Goal: Information Seeking & Learning: Learn about a topic

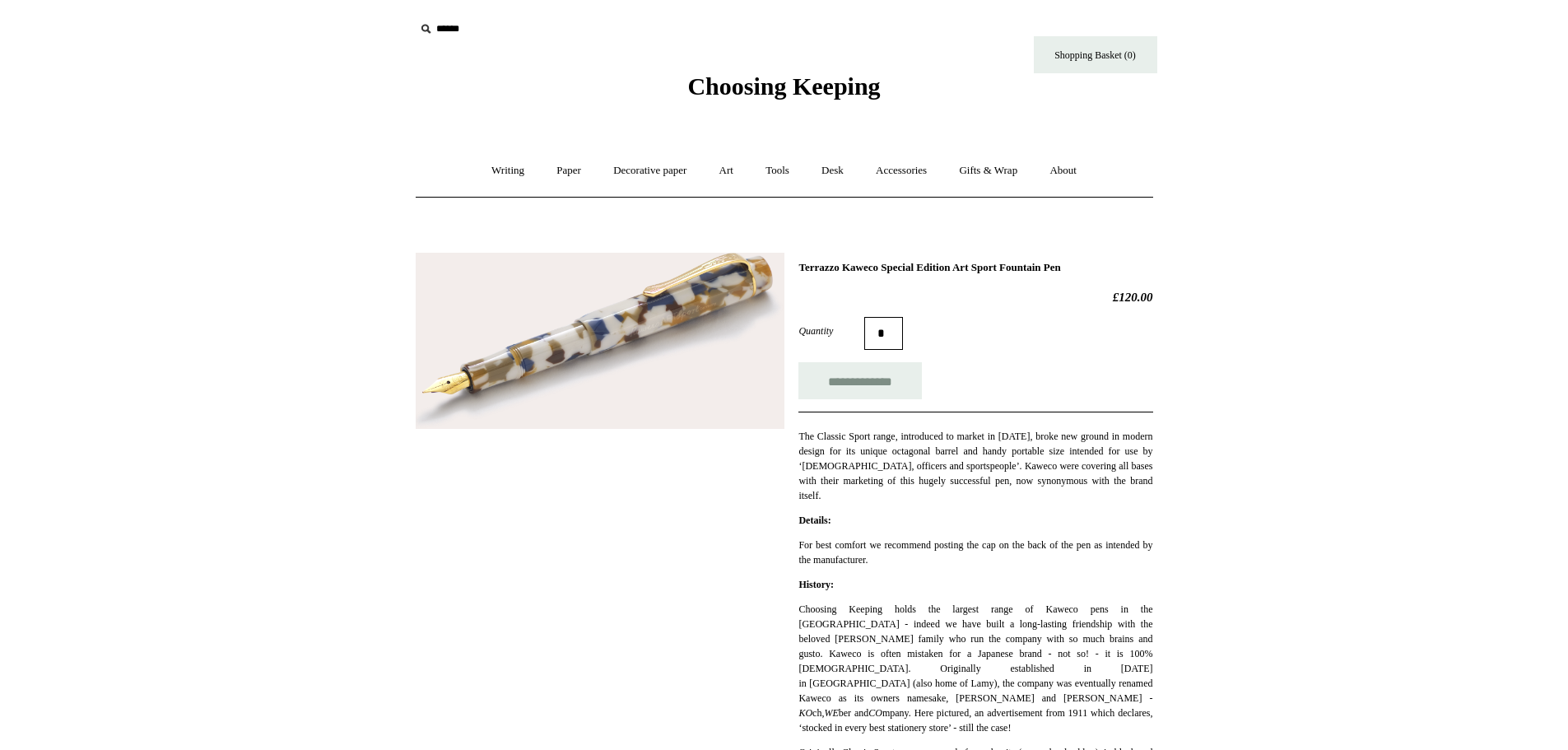
click at [647, 369] on img at bounding box center [600, 341] width 369 height 176
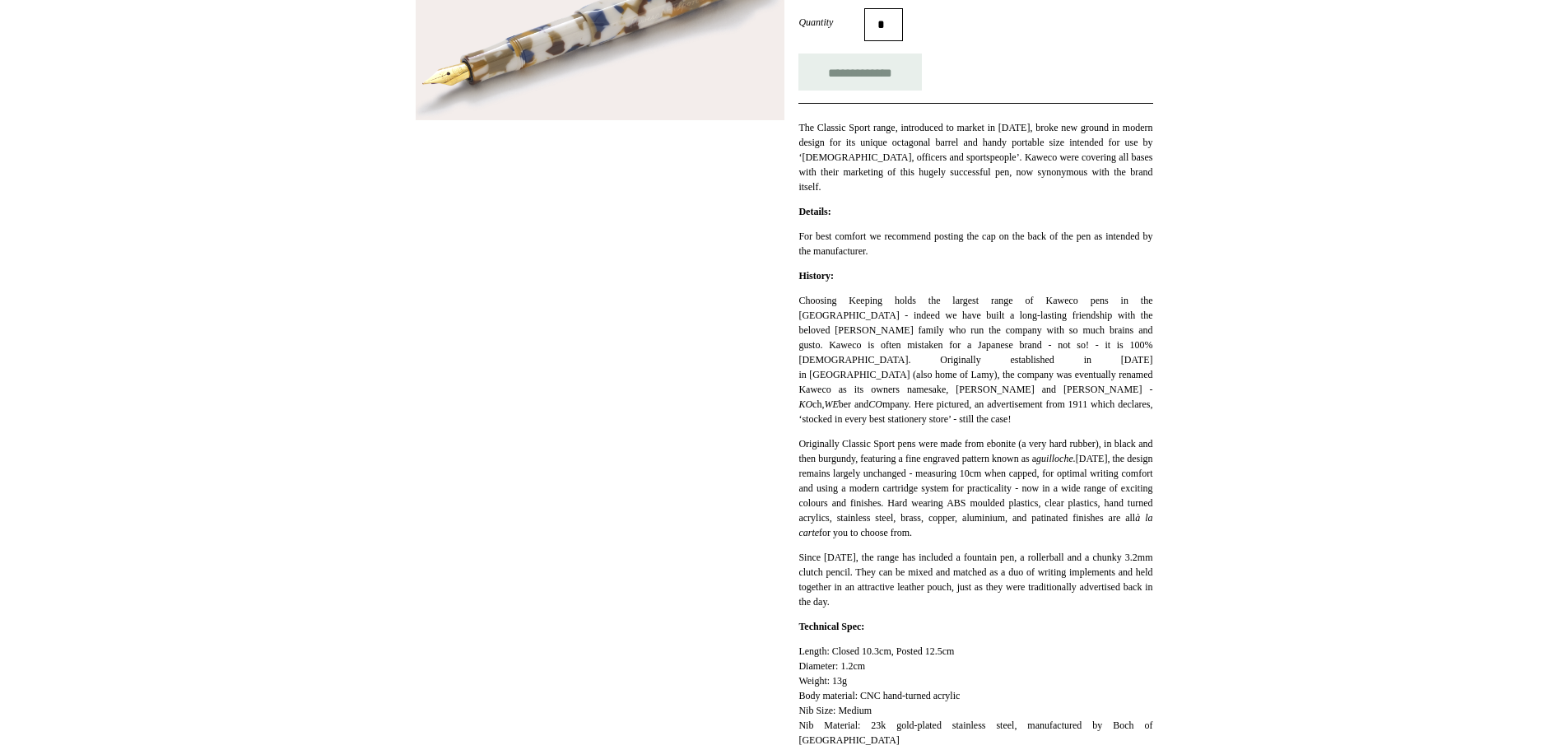
scroll to position [494, 0]
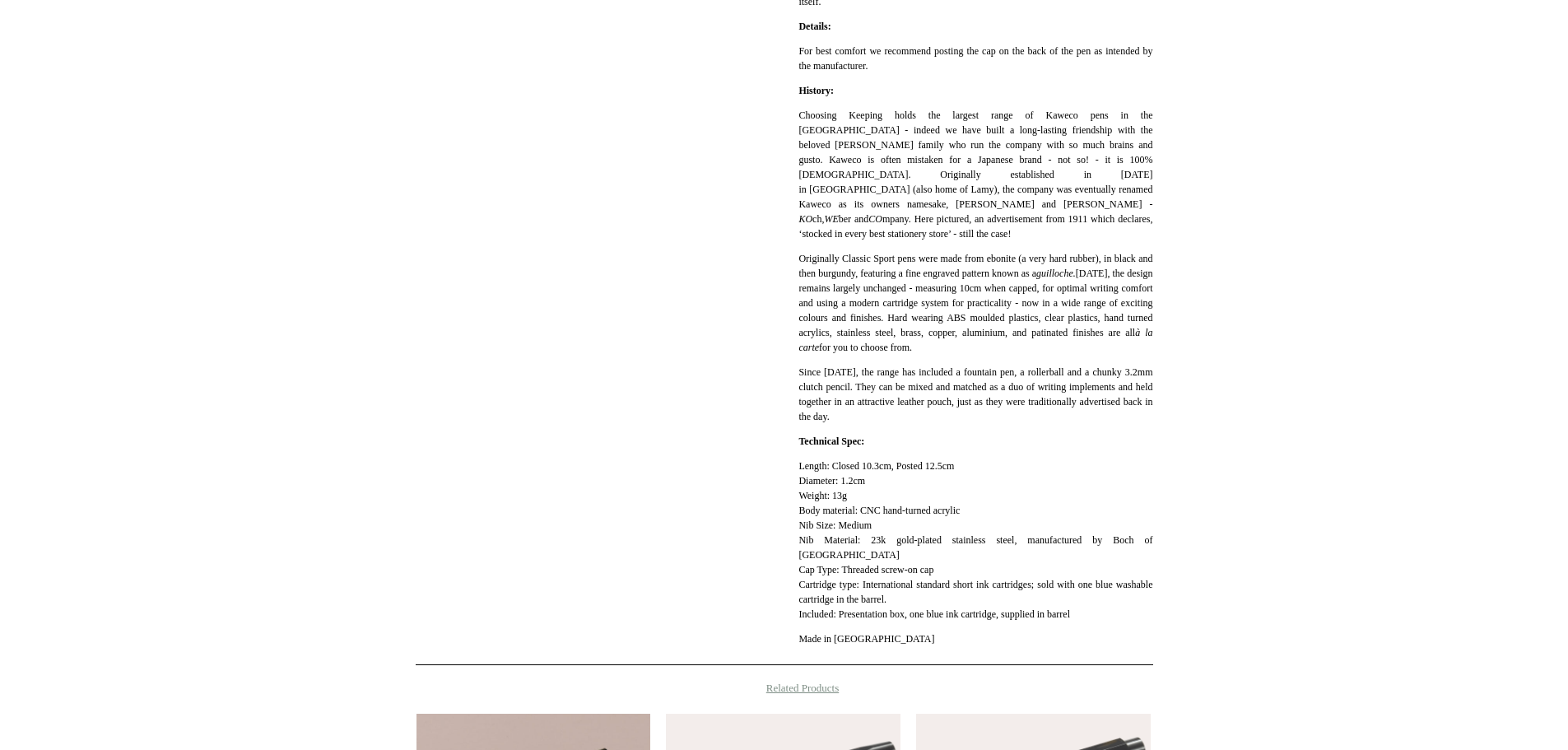
drag, startPoint x: 868, startPoint y: 511, endPoint x: 976, endPoint y: 506, distance: 108.1
click at [976, 506] on p "Length: Closed 10.3cm, Posted 12.5cm Diameter: 1.2cm Weight: 13g Body material:…" at bounding box center [976, 540] width 354 height 163
copy p "CNC hand-turned acrylic"
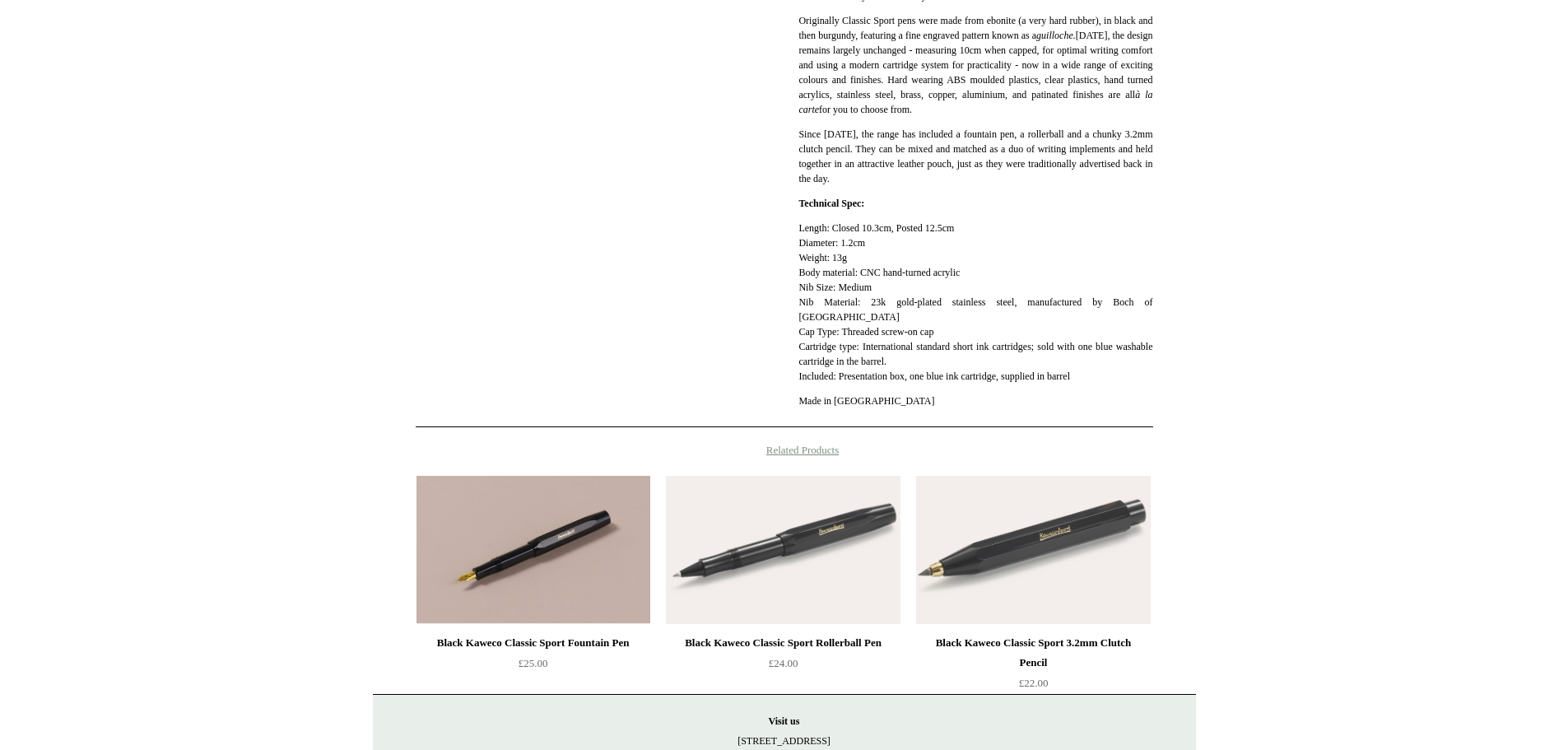
scroll to position [741, 0]
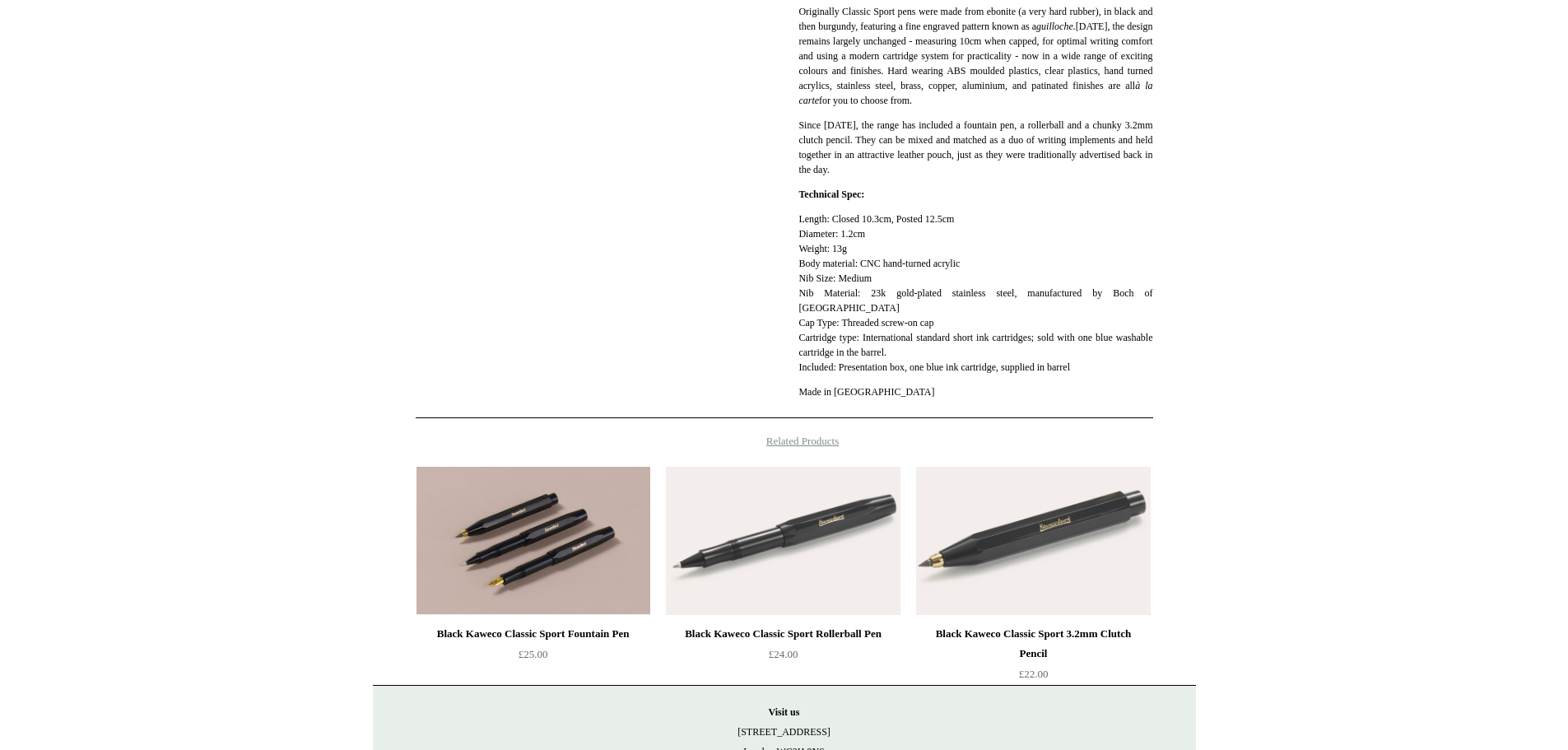
click at [511, 534] on img at bounding box center [533, 540] width 234 height 148
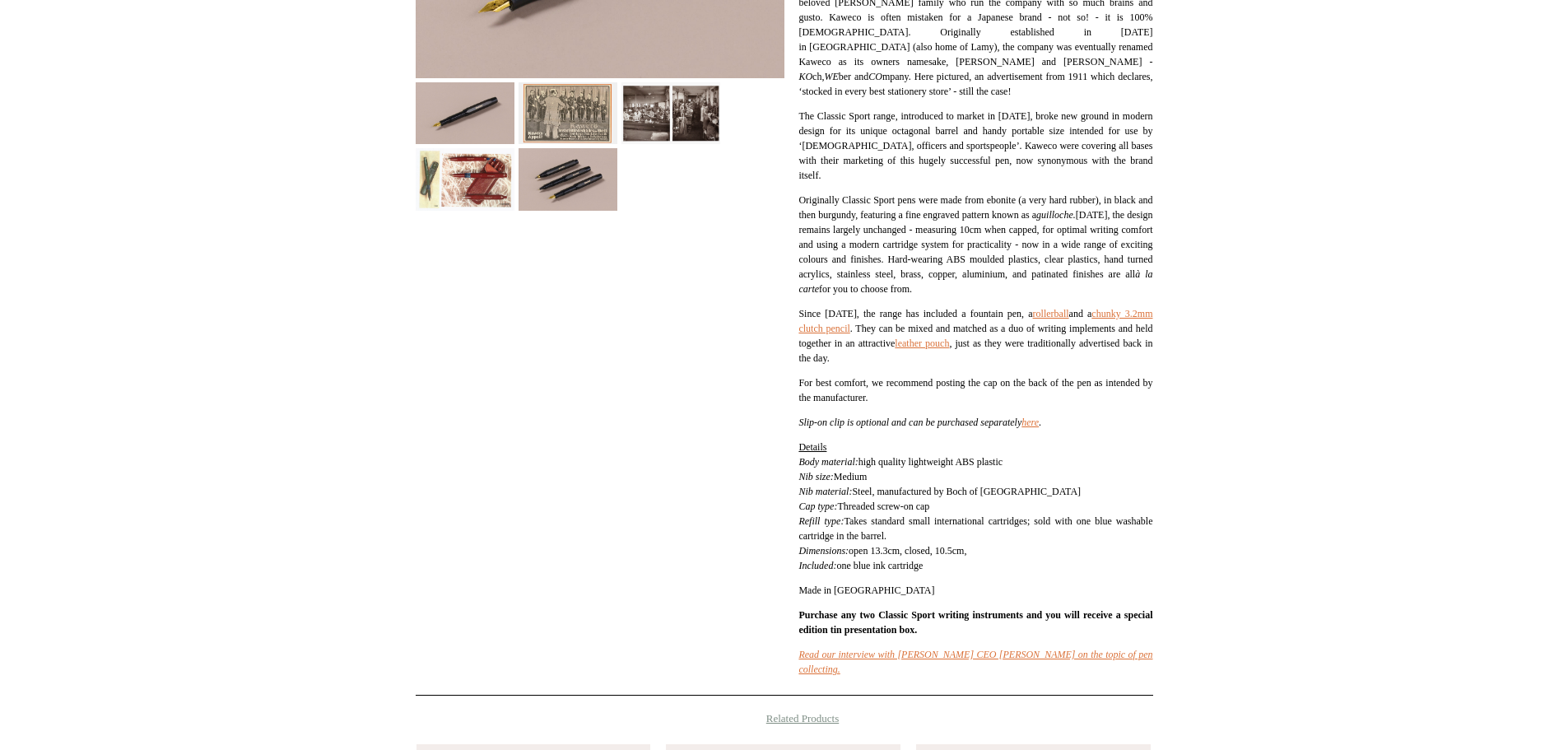
scroll to position [412, 0]
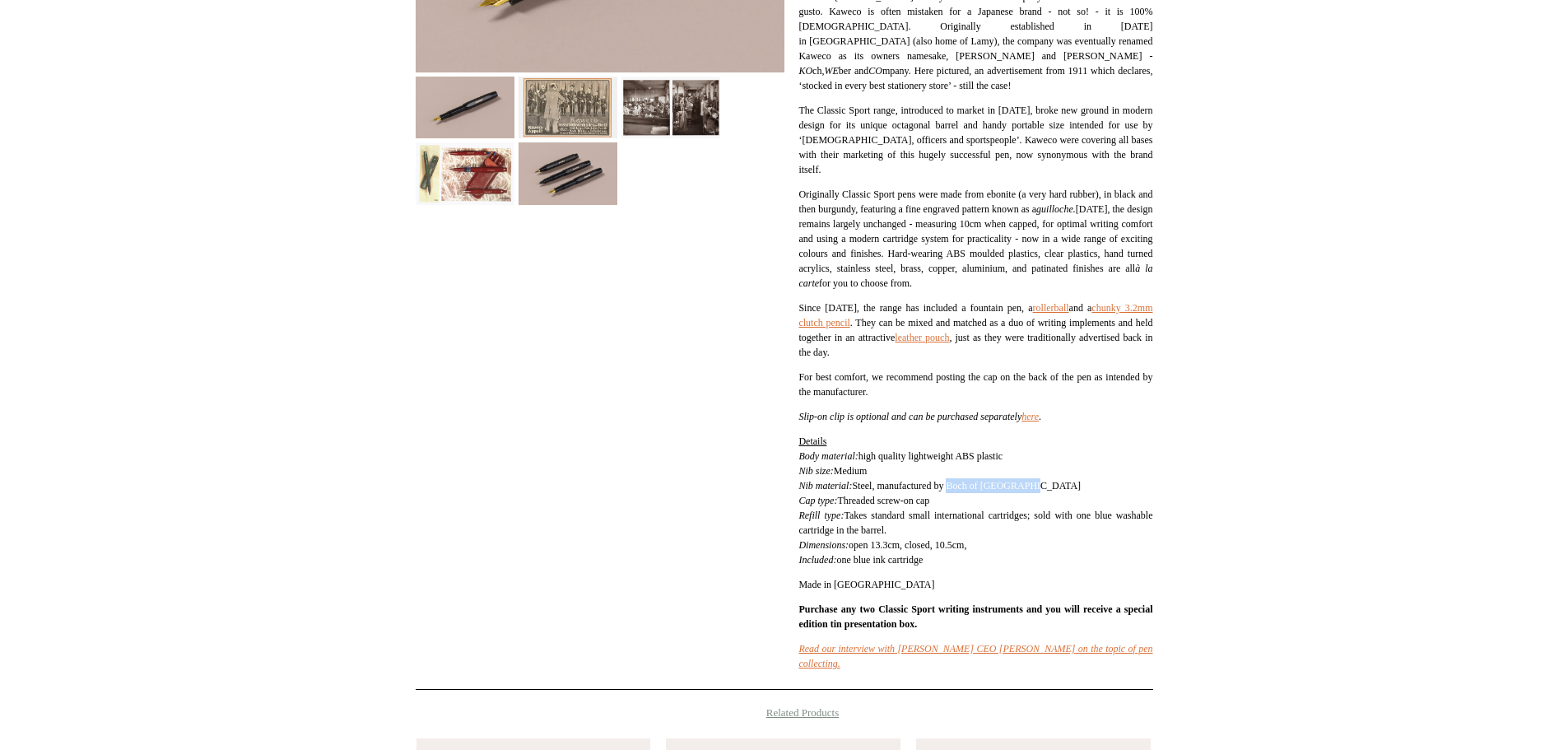
drag, startPoint x: 964, startPoint y: 487, endPoint x: 1047, endPoint y: 487, distance: 83.0
click at [1047, 487] on p "Details Body material: high quality lightweight ABS plastic Nib size: Medium Ni…" at bounding box center [976, 501] width 354 height 133
copy p "Boch of [GEOGRAPHIC_DATA]"
